Goal: Task Accomplishment & Management: Use online tool/utility

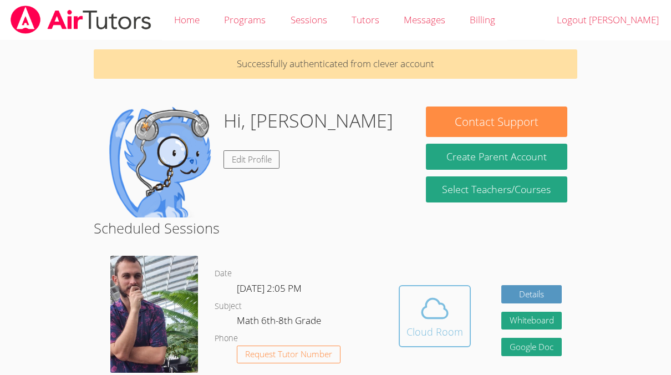
click at [443, 309] on icon at bounding box center [434, 308] width 31 height 31
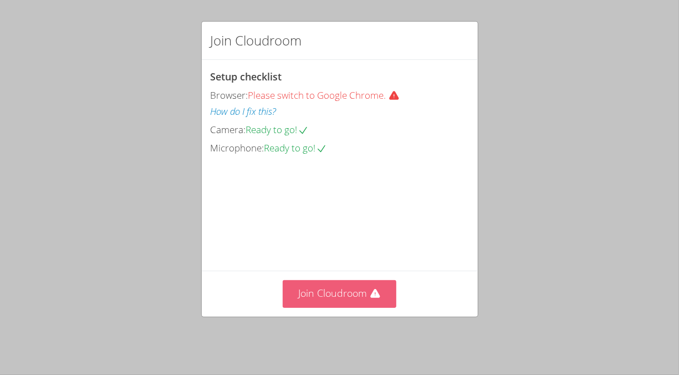
click at [342, 307] on button "Join Cloudroom" at bounding box center [340, 293] width 114 height 27
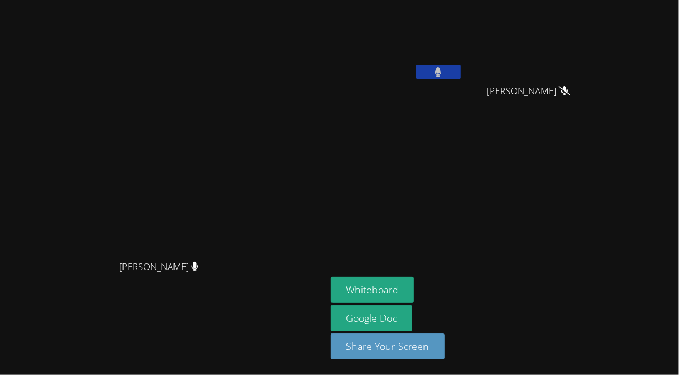
click at [461, 73] on button at bounding box center [438, 72] width 44 height 14
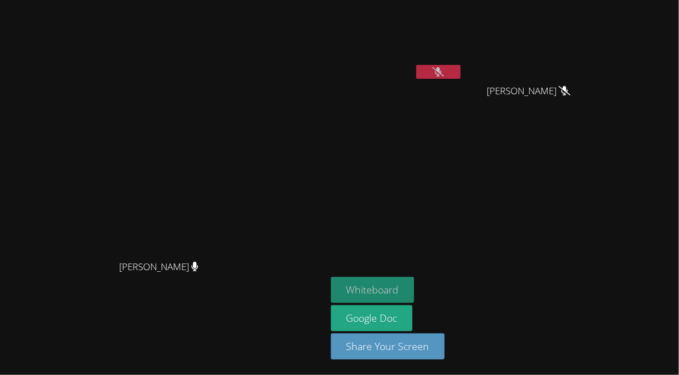
click at [415, 292] on button "Whiteboard" at bounding box center [373, 290] width 84 height 26
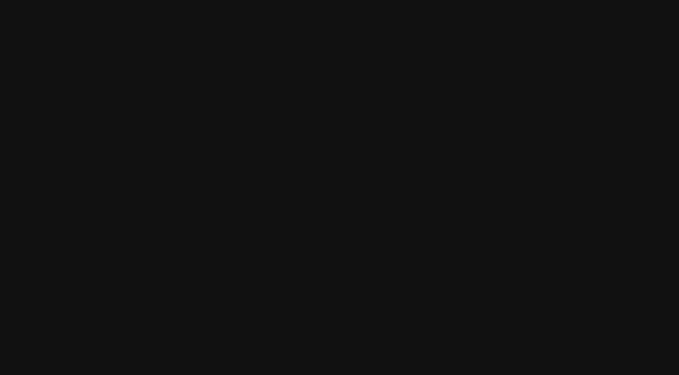
drag, startPoint x: 492, startPoint y: 172, endPoint x: 514, endPoint y: 182, distance: 24.3
click at [463, 182] on video at bounding box center [397, 165] width 132 height 74
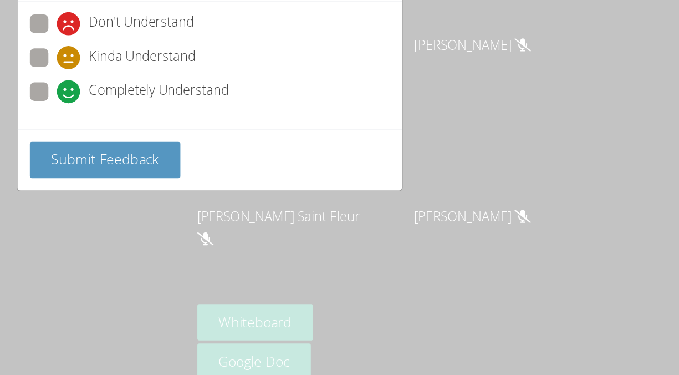
click at [278, 105] on span "Kinda Understand" at bounding box center [291, 100] width 77 height 17
click at [240, 103] on input "Kinda Understand" at bounding box center [234, 97] width 9 height 9
radio input "true"
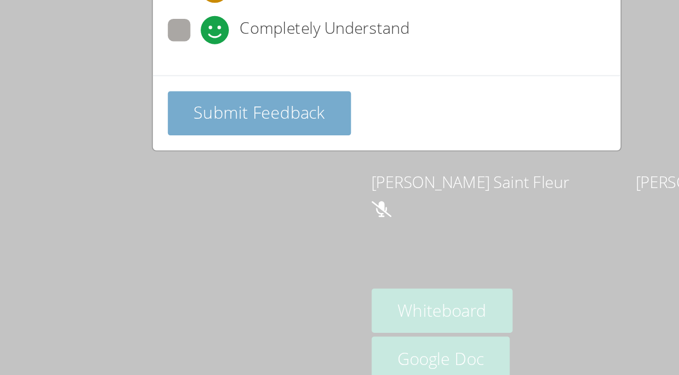
click at [246, 172] on span "Submit Feedback" at bounding box center [265, 172] width 78 height 13
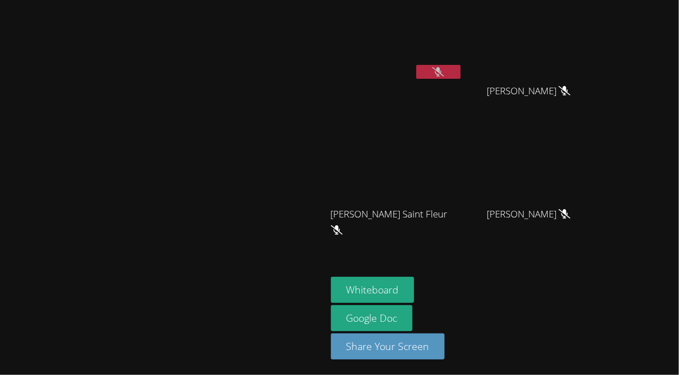
drag, startPoint x: 404, startPoint y: 209, endPoint x: 309, endPoint y: 194, distance: 96.6
click at [246, 194] on video at bounding box center [163, 165] width 166 height 179
